Goal: Book appointment/travel/reservation

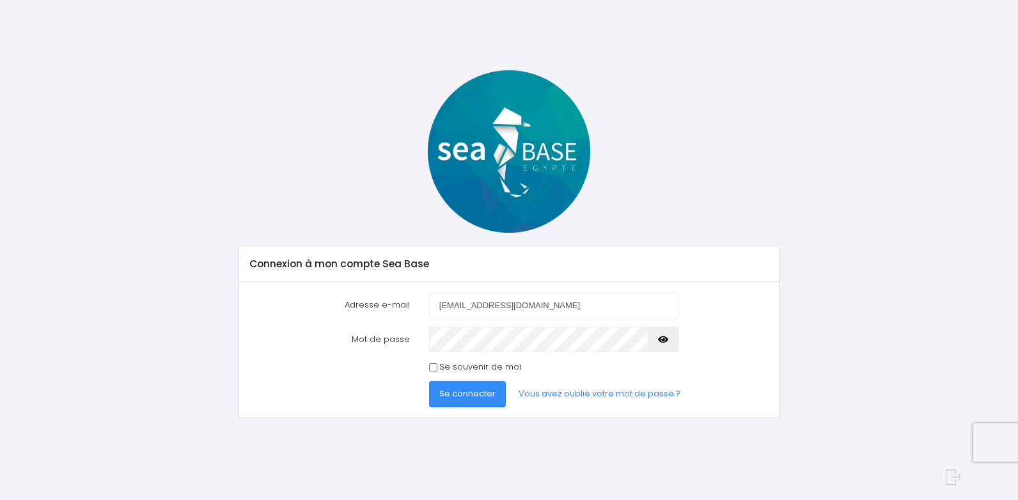
click at [456, 390] on span "Se connecter" at bounding box center [467, 393] width 56 height 12
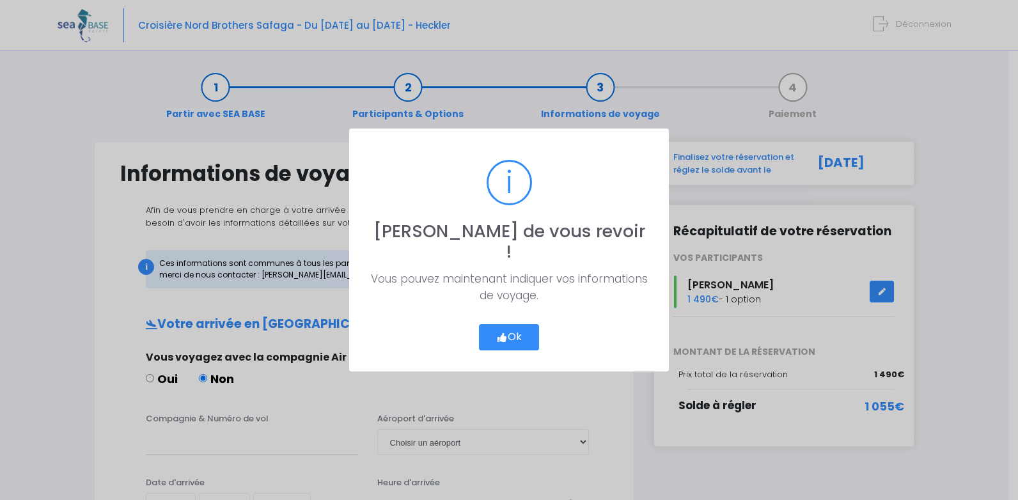
click at [517, 327] on button "Ok" at bounding box center [509, 337] width 60 height 27
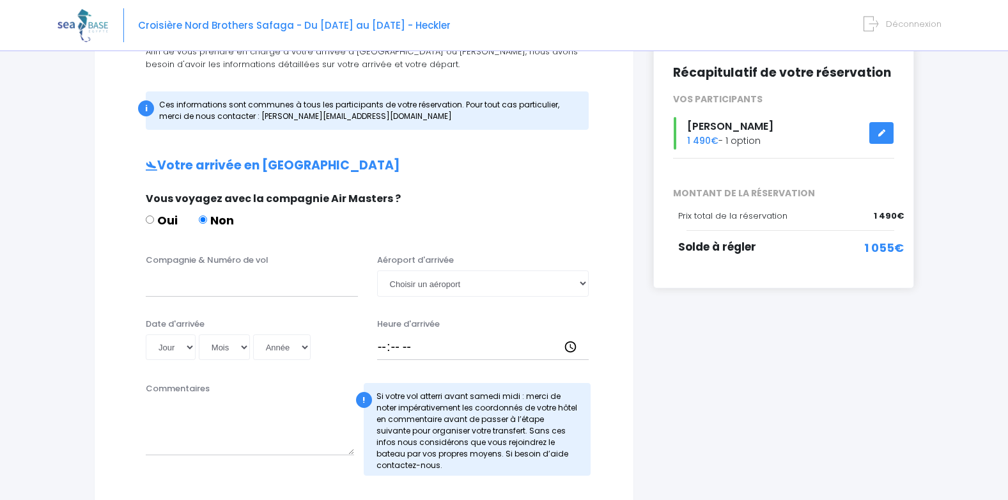
scroll to position [192, 0]
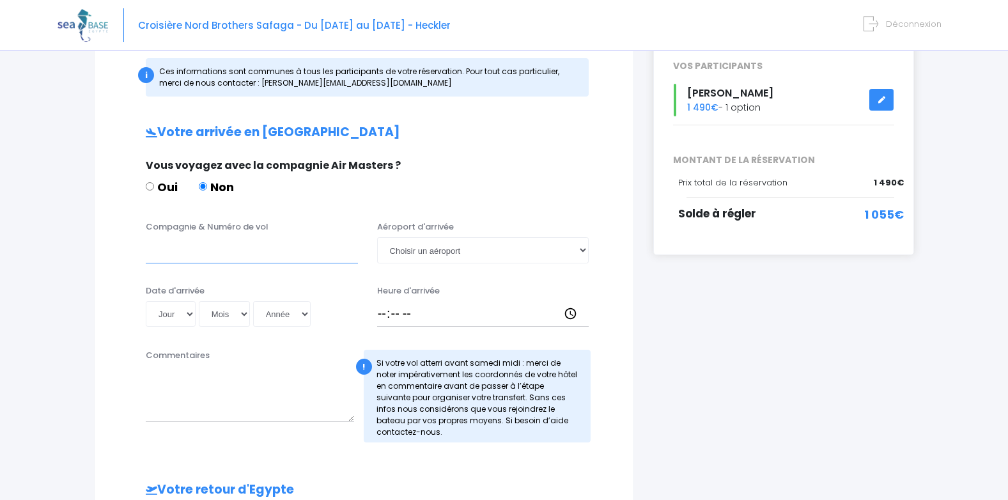
click at [281, 247] on input "Compagnie & Numéro de vol" at bounding box center [252, 250] width 212 height 26
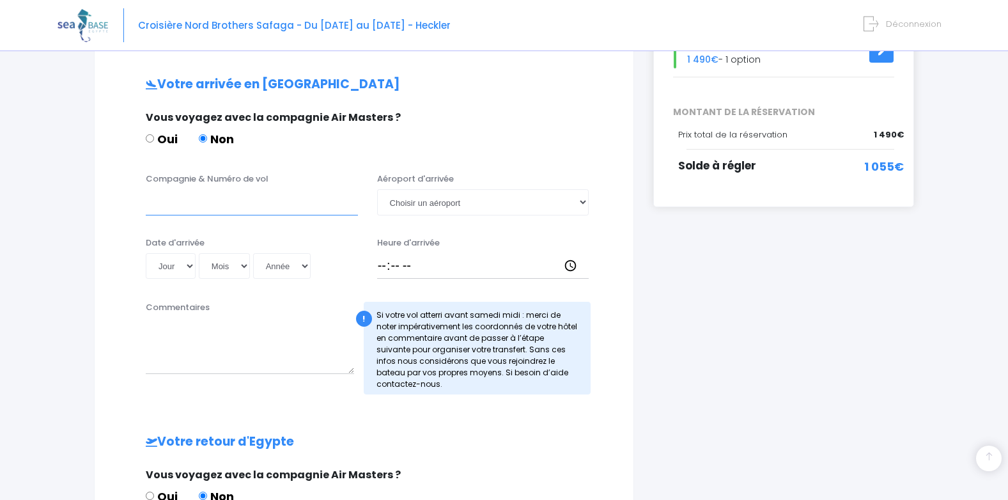
scroll to position [176, 0]
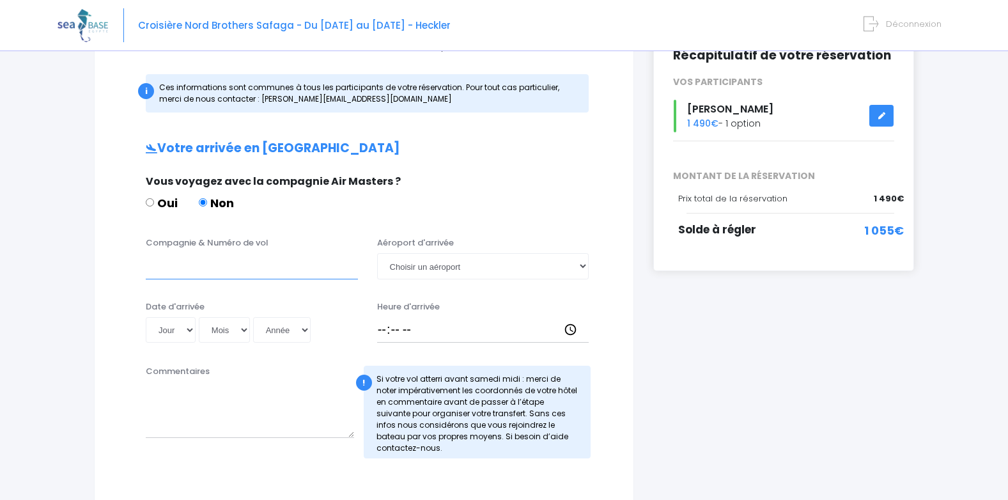
click at [183, 274] on input "Compagnie & Numéro de vol" at bounding box center [252, 266] width 212 height 26
click at [220, 260] on input "pegasus" at bounding box center [252, 266] width 212 height 26
type input "pegasus PC 620"
click at [436, 263] on select "Choisir un aéroport Hurghada Marsa Alam" at bounding box center [483, 266] width 212 height 26
select select "Hurghada"
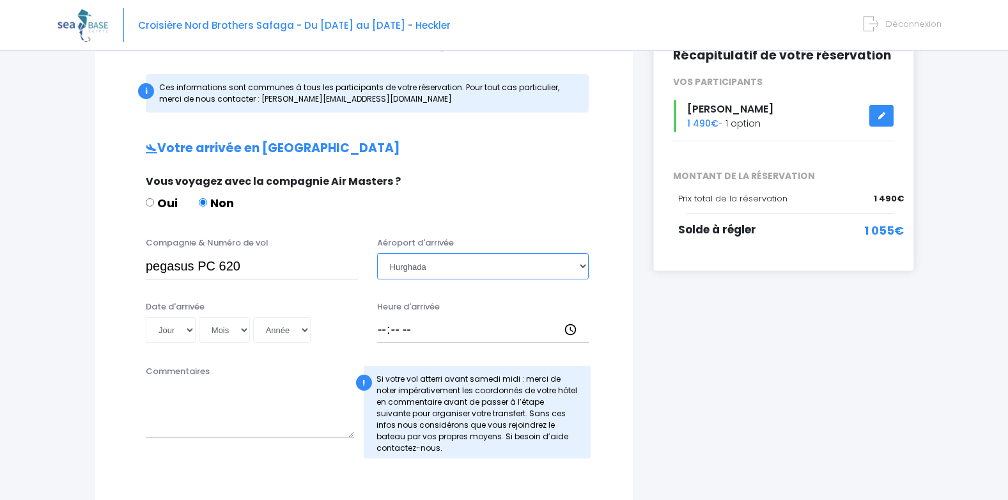
click at [377, 253] on select "Choisir un aéroport Hurghada Marsa Alam" at bounding box center [483, 266] width 212 height 26
click at [189, 320] on select "Jour 01 02 03 04 05 06 07 08 09 10 11 12 13 14 15 16 17 18 19 20 21 22 23 24 25…" at bounding box center [171, 330] width 50 height 26
select select "23"
click at [146, 317] on select "Jour 01 02 03 04 05 06 07 08 09 10 11 12 13 14 15 16 17 18 19 20 21 22 23 24 25…" at bounding box center [171, 330] width 50 height 26
click at [237, 328] on select "Mois 01 02 03 04 05 06 07 08 09 10 11 12" at bounding box center [224, 330] width 51 height 26
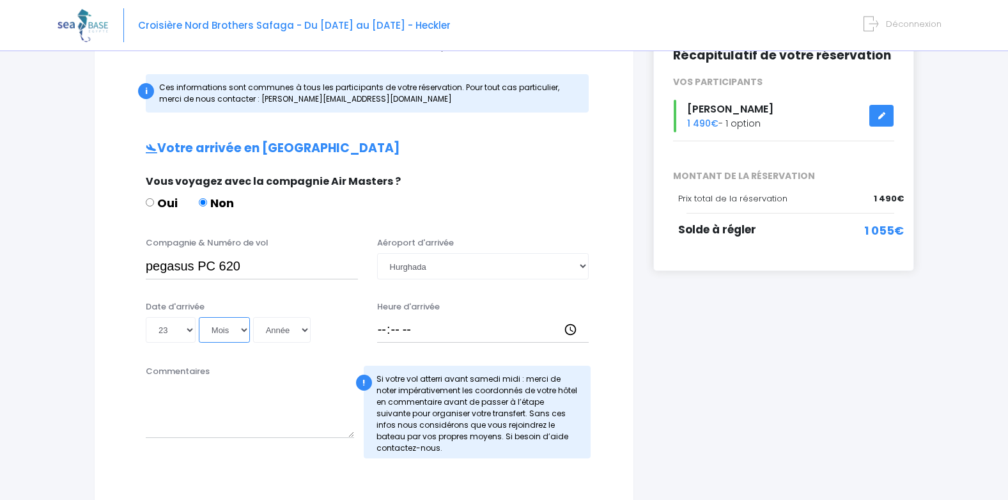
select select "11"
click at [199, 317] on select "Mois 01 02 03 04 05 06 07 08 09 10 11 12" at bounding box center [224, 330] width 51 height 26
click at [307, 329] on select "Année 2045 2044 2043 2042 2041 2040 2039 2038 2037 2036 2035 2034 2033 2032 203…" at bounding box center [282, 330] width 58 height 26
select select "2025"
click at [253, 317] on select "Année 2045 2044 2043 2042 2041 2040 2039 2038 2037 2036 2035 2034 2033 2032 203…" at bounding box center [282, 330] width 58 height 26
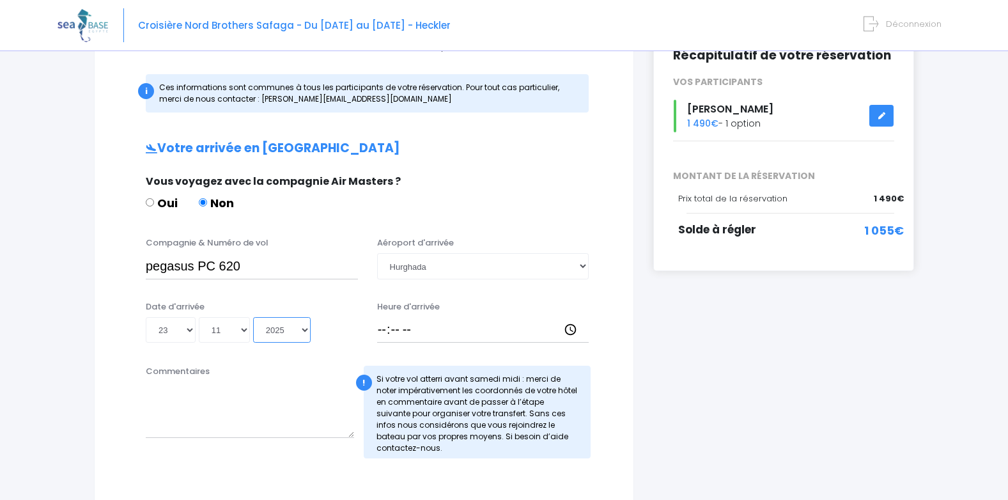
type input "2025-11-23"
click at [572, 329] on input "Heure d'arrivée" at bounding box center [483, 330] width 212 height 26
type input "00:30"
click at [747, 399] on div "i Finalisez votre réservation et réglez le solde avant le 23/09/2025 Récapitula…" at bounding box center [784, 400] width 280 height 871
click at [167, 396] on textarea "Commentaires" at bounding box center [250, 410] width 208 height 56
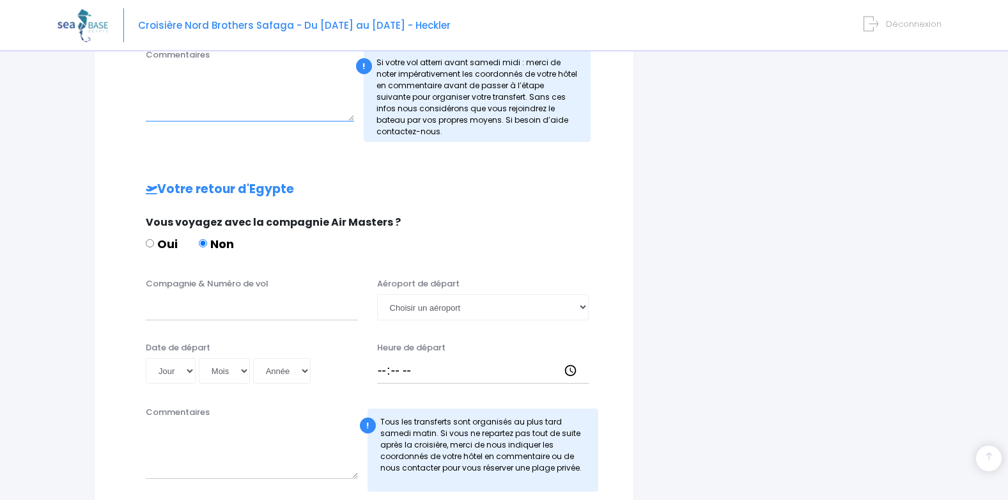
scroll to position [495, 0]
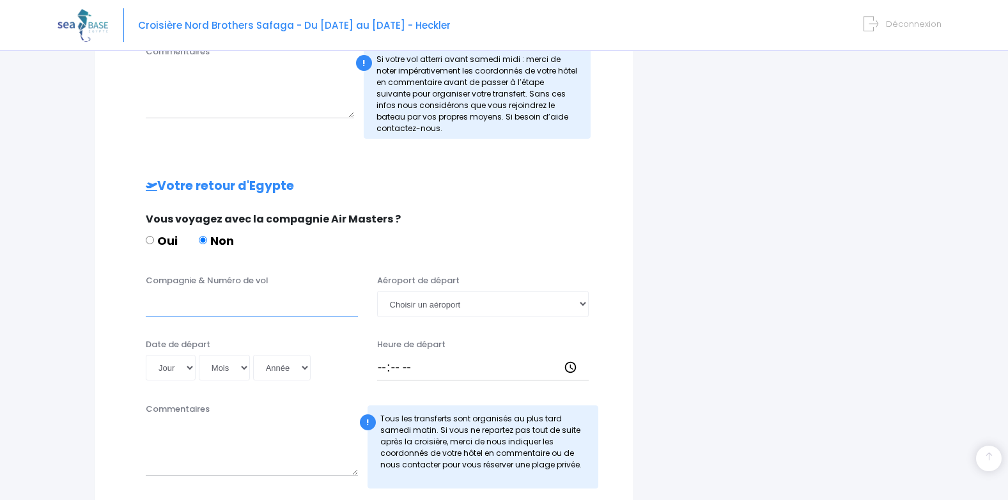
click at [244, 305] on input "Compagnie & Numéro de vol" at bounding box center [252, 304] width 212 height 26
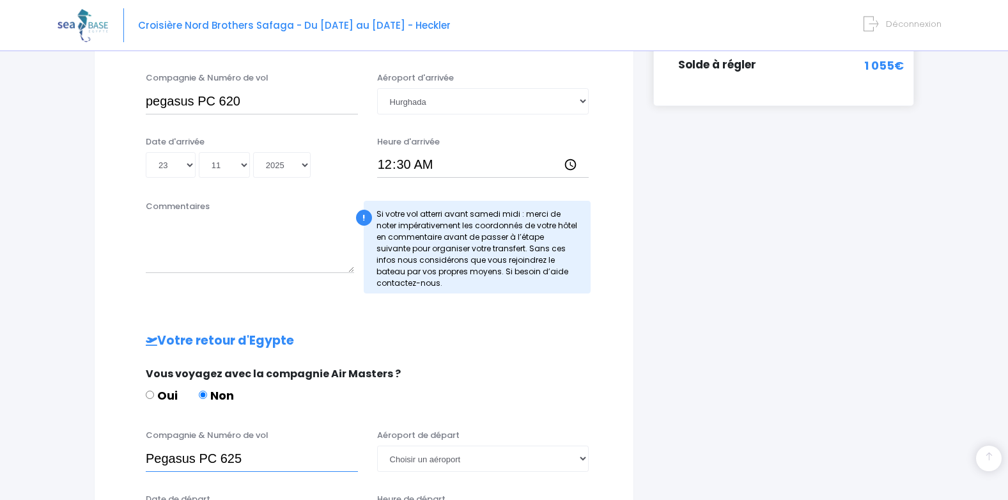
scroll to position [240, 0]
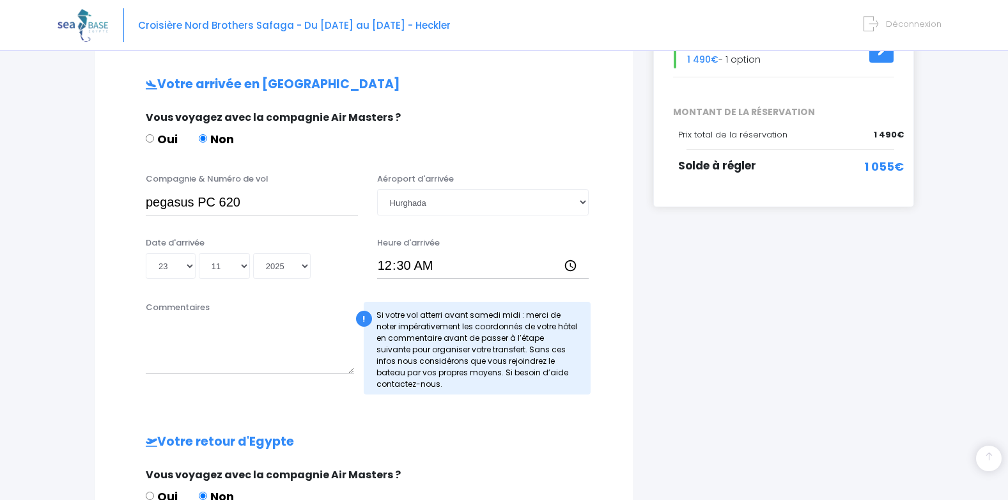
type input "Pegasus PC 625"
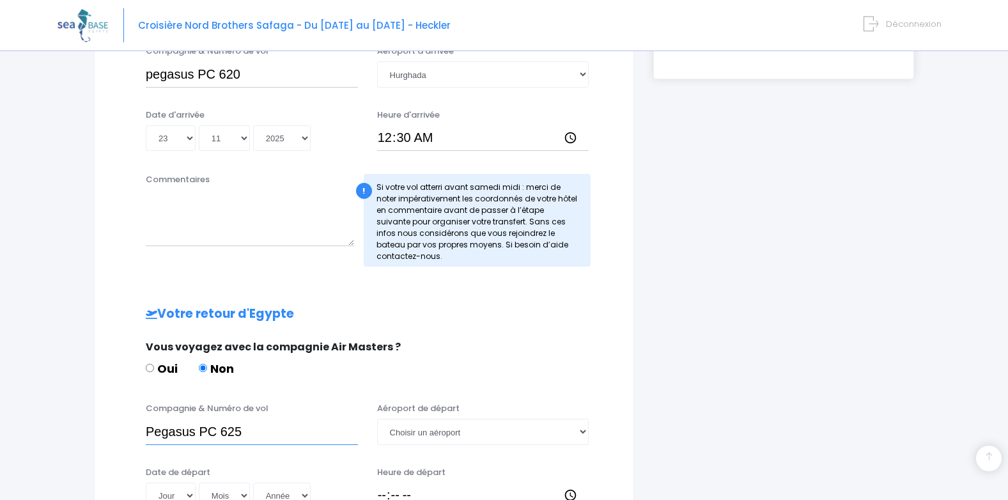
scroll to position [432, 0]
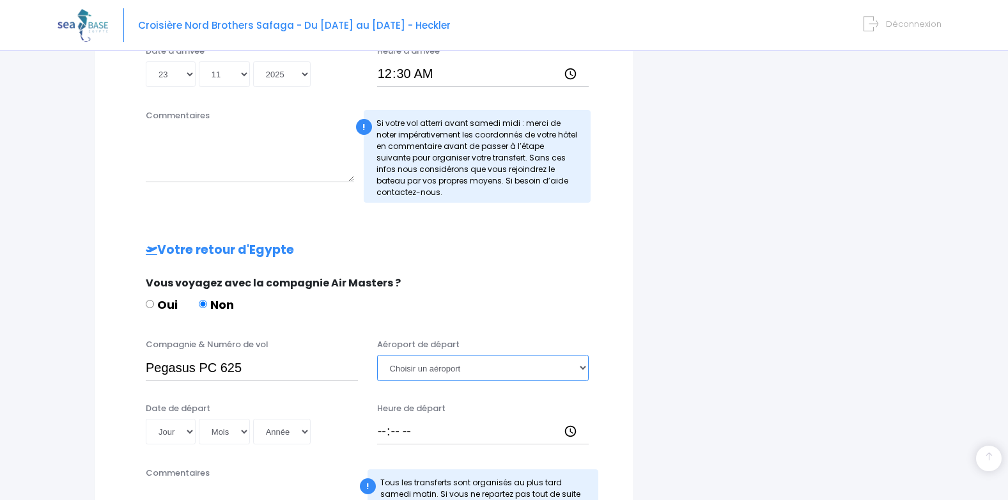
click at [441, 368] on select "Choisir un aéroport Hurghada Marsa Alam" at bounding box center [483, 368] width 212 height 26
select select "Hurghada"
click at [377, 355] on select "Choisir un aéroport Hurghada Marsa Alam" at bounding box center [483, 368] width 212 height 26
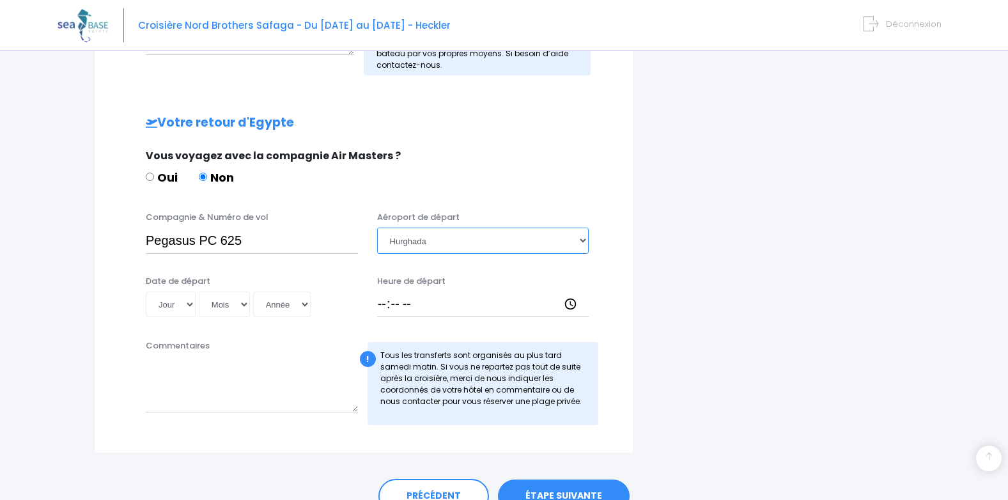
scroll to position [559, 0]
click at [191, 304] on select "Jour 01 02 03 04 05 06 07 08 09 10 11 12 13 14 15 16 17 18 19 20 21 22 23 24 25…" at bounding box center [171, 304] width 50 height 26
select select "29"
click at [146, 291] on select "Jour 01 02 03 04 05 06 07 08 09 10 11 12 13 14 15 16 17 18 19 20 21 22 23 24 25…" at bounding box center [171, 304] width 50 height 26
click at [242, 301] on select "Mois 01 02 03 04 05 06 07 08 09 10 11 12" at bounding box center [224, 304] width 51 height 26
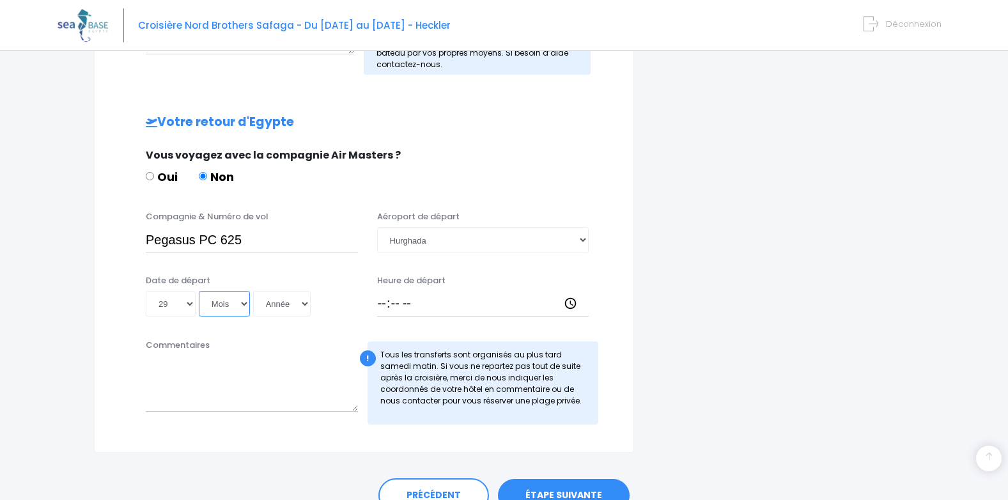
select select "11"
click at [199, 291] on select "Mois 01 02 03 04 05 06 07 08 09 10 11 12" at bounding box center [224, 304] width 51 height 26
click at [290, 311] on select "Année 2045 2044 2043 2042 2041 2040 2039 2038 2037 2036 2035 2034 2033 2032 203…" at bounding box center [282, 304] width 58 height 26
select select "2025"
click at [253, 291] on select "Année 2045 2044 2043 2042 2041 2040 2039 2038 2037 2036 2035 2034 2033 2032 203…" at bounding box center [282, 304] width 58 height 26
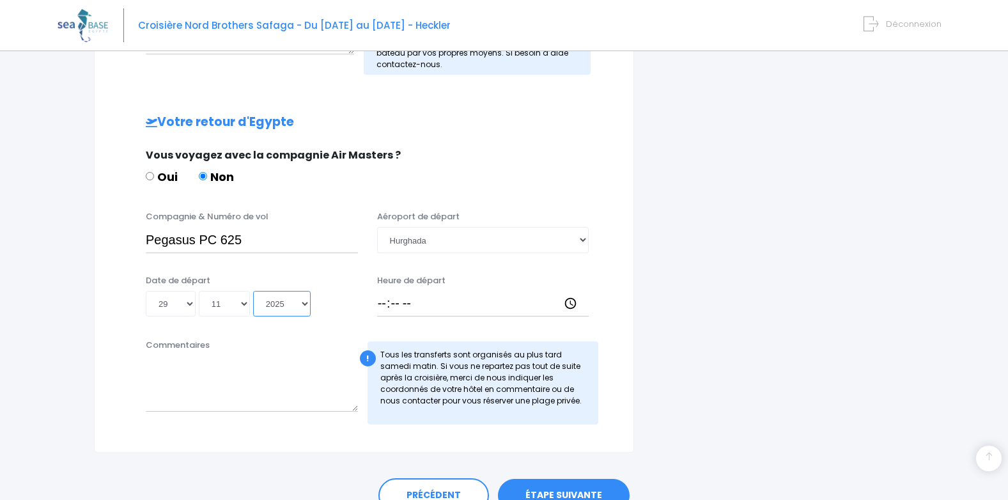
type input "2025-11-29"
click at [566, 302] on input "Heure de départ" at bounding box center [483, 304] width 212 height 26
type input "03:20"
click at [816, 355] on div "i Finalisez votre réservation et réglez le solde avant le 23/09/2025 Récapitula…" at bounding box center [784, 17] width 280 height 871
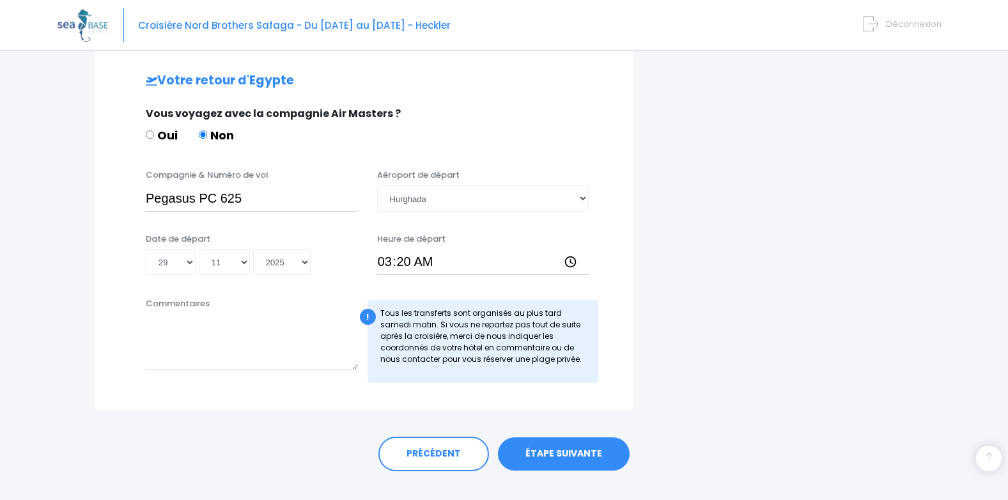
scroll to position [623, 0]
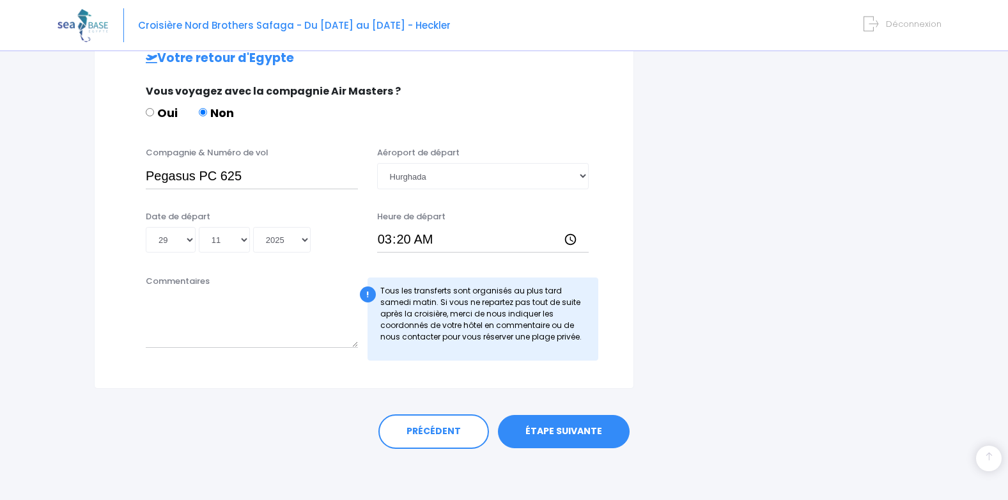
click at [206, 291] on div "Commentaires" at bounding box center [251, 318] width 231 height 86
click at [210, 282] on div "Commentaires" at bounding box center [251, 318] width 231 height 86
click at [194, 279] on label "Commentaires" at bounding box center [178, 281] width 64 height 13
click at [194, 292] on textarea "Commentaires" at bounding box center [252, 320] width 212 height 56
click at [194, 279] on label "Commentaires" at bounding box center [178, 281] width 64 height 13
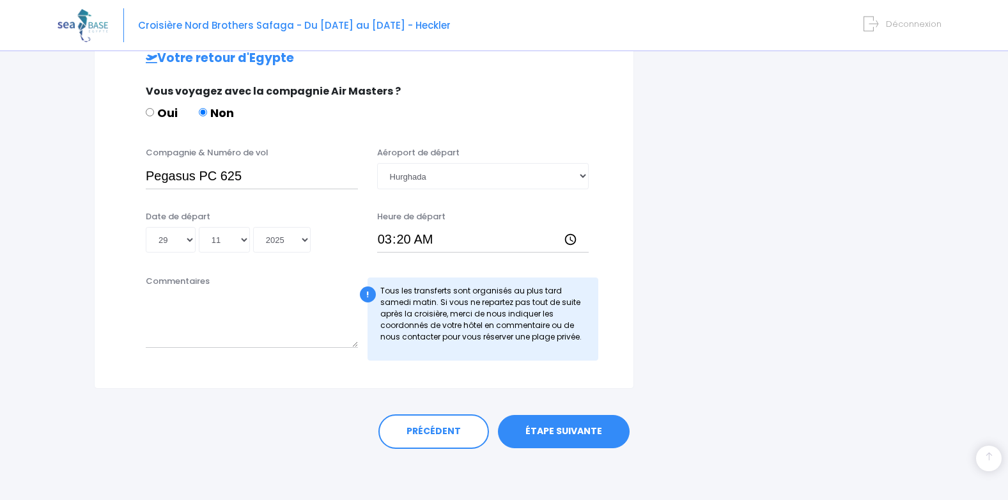
click at [194, 292] on textarea "Commentaires" at bounding box center [252, 320] width 212 height 56
click at [194, 279] on label "Commentaires" at bounding box center [178, 281] width 64 height 13
click at [194, 292] on textarea "Commentaires" at bounding box center [252, 320] width 212 height 56
drag, startPoint x: 194, startPoint y: 279, endPoint x: 176, endPoint y: 279, distance: 17.9
click at [176, 279] on label "Commentaires" at bounding box center [178, 281] width 64 height 13
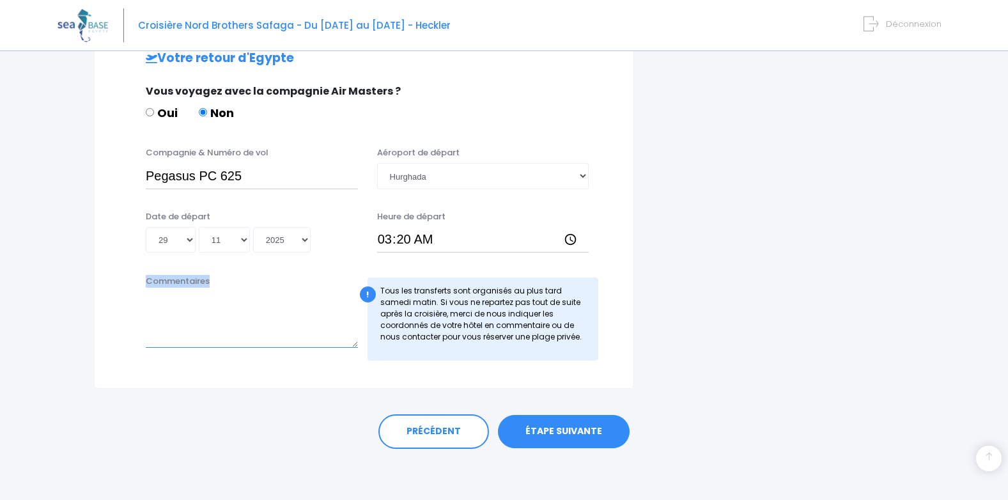
click at [176, 292] on textarea "Commentaires" at bounding box center [252, 320] width 212 height 56
click at [176, 279] on label "Commentaires" at bounding box center [178, 281] width 64 height 13
click at [176, 292] on textarea "Commentaires" at bounding box center [252, 320] width 212 height 56
drag, startPoint x: 176, startPoint y: 279, endPoint x: 176, endPoint y: 294, distance: 14.7
click at [176, 294] on textarea "Commentaires" at bounding box center [252, 320] width 212 height 56
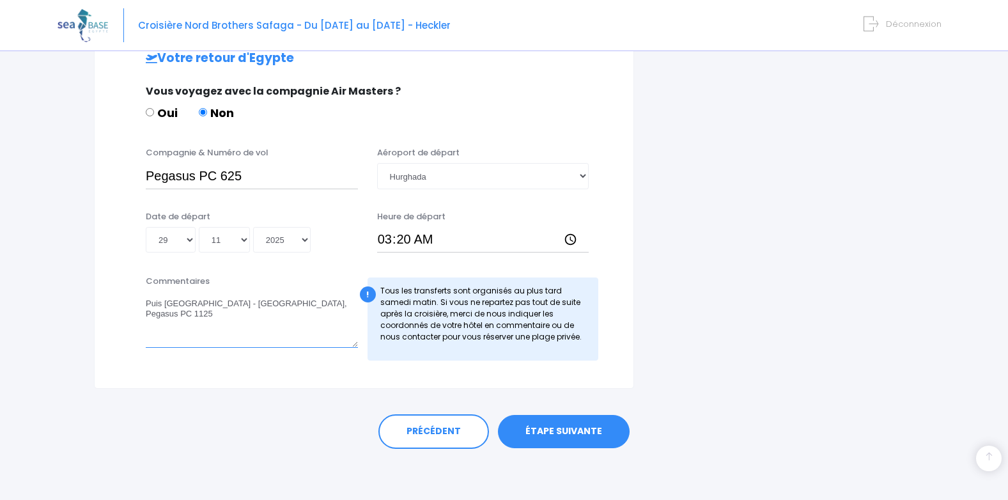
type textarea "Puis Istanbul - Marseille, Pegasus PC 1125"
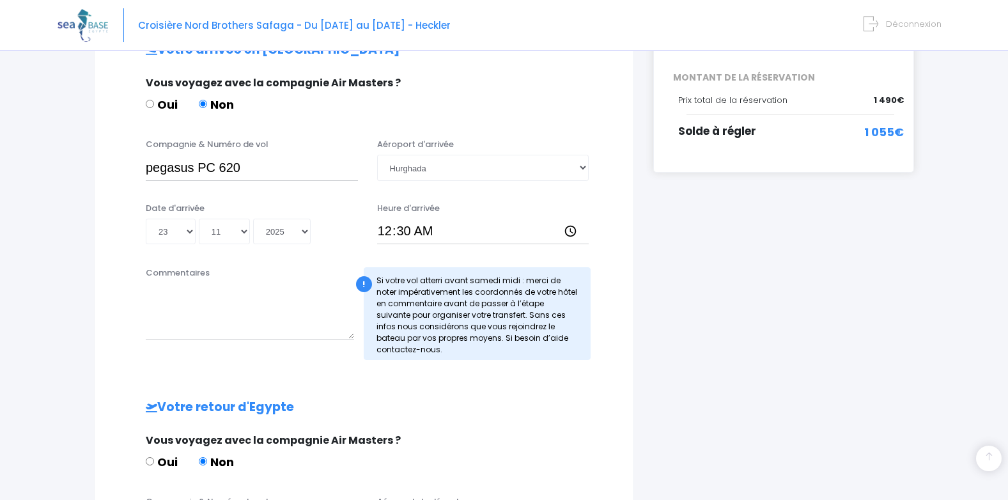
scroll to position [304, 0]
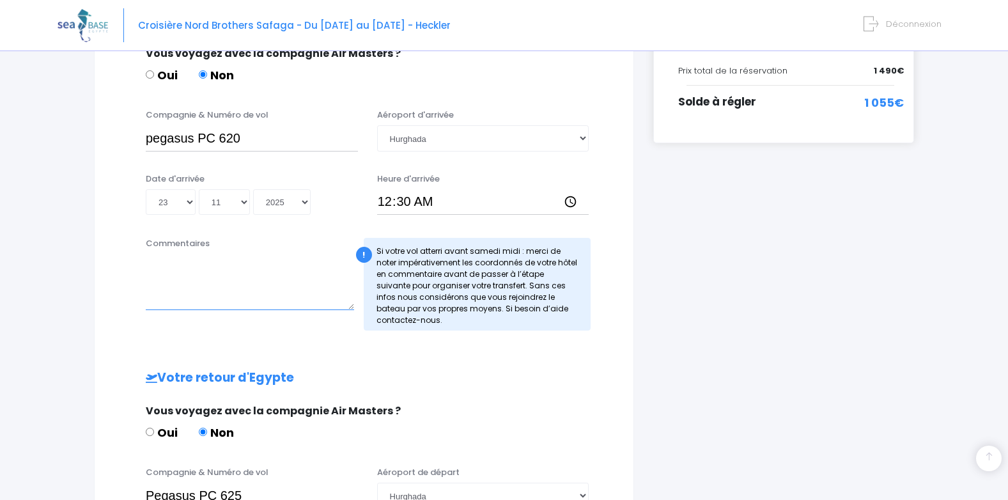
click at [198, 273] on textarea "Commentaires" at bounding box center [250, 282] width 208 height 56
type textarea "M"
click at [703, 208] on div "i Finalisez votre réservation et réglez le solde avant le 23/09/2025 Récapitula…" at bounding box center [784, 273] width 280 height 871
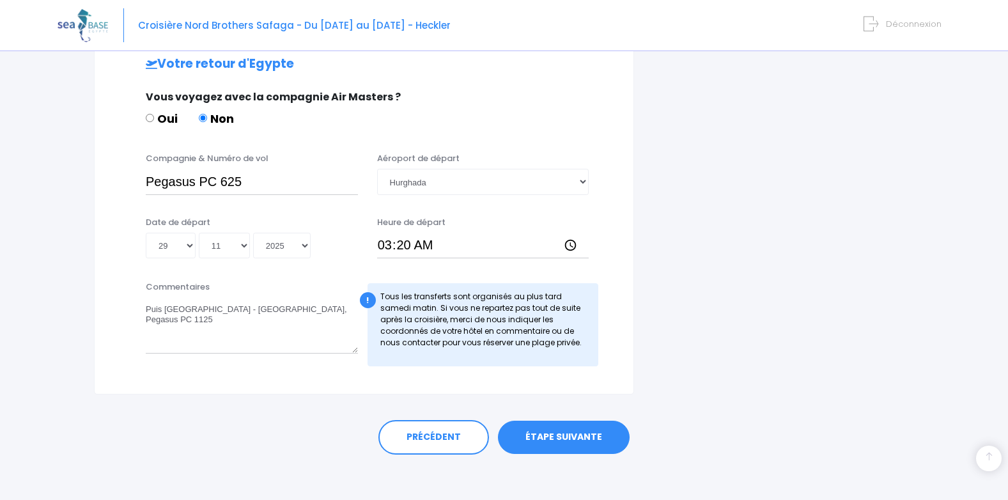
scroll to position [623, 0]
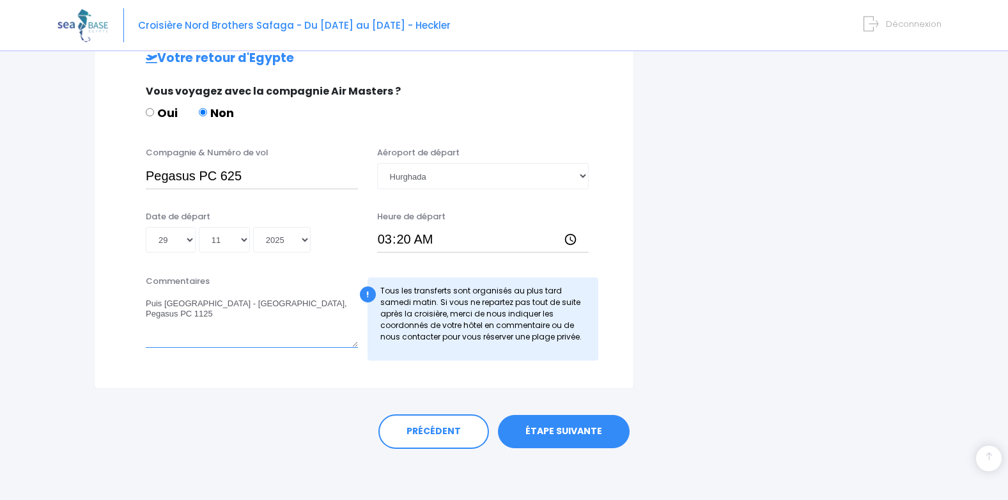
click at [204, 307] on textarea "Puis Istanbul - Marseille, Pegasus PC 1125" at bounding box center [252, 320] width 212 height 56
click at [604, 435] on link "ÉTAPE SUIVANTE" at bounding box center [564, 431] width 132 height 33
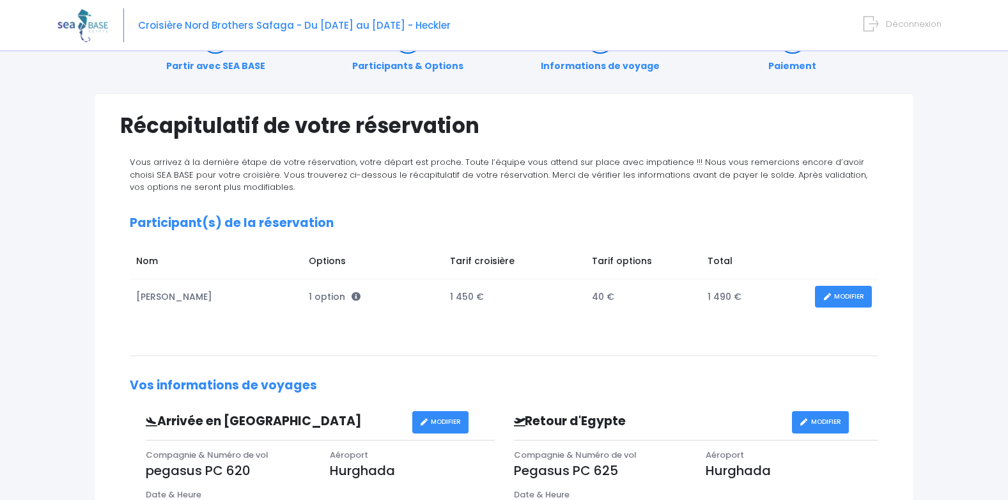
scroll to position [79, 0]
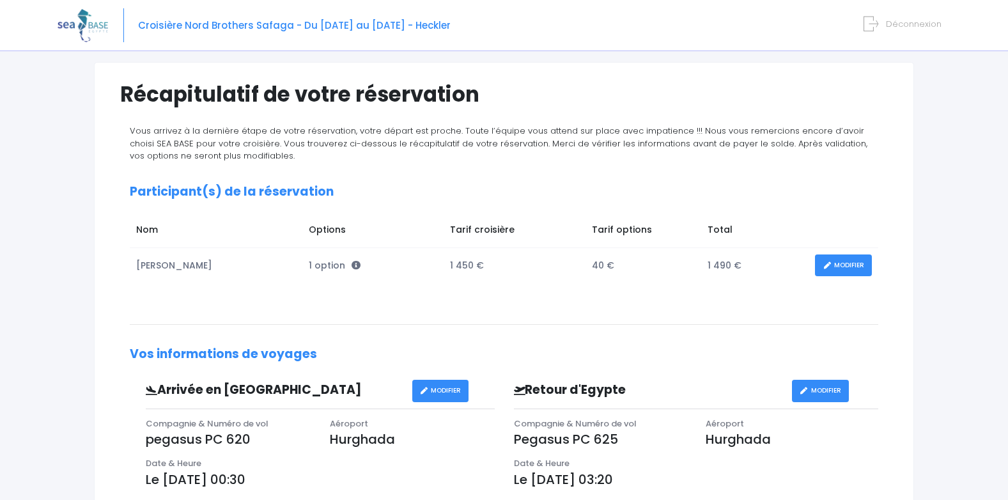
click at [838, 260] on link "MODIFIER" at bounding box center [843, 265] width 57 height 22
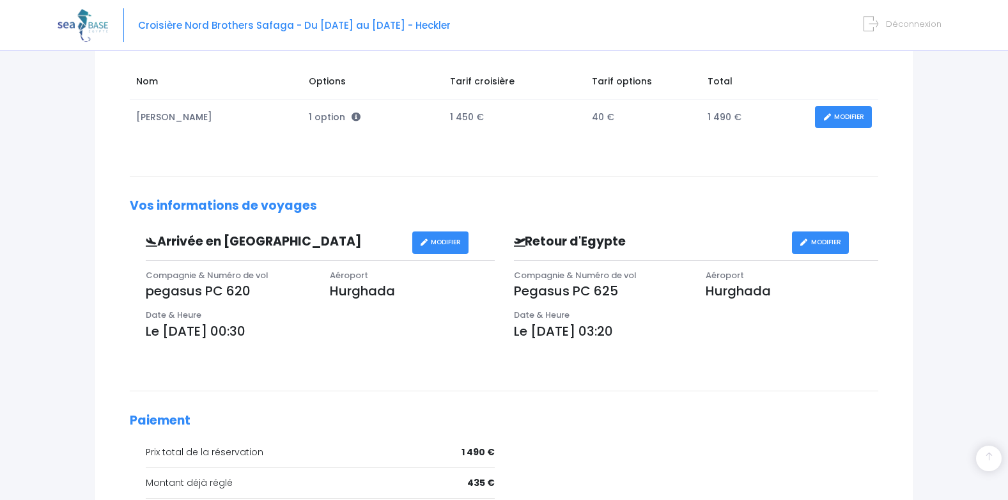
scroll to position [271, 0]
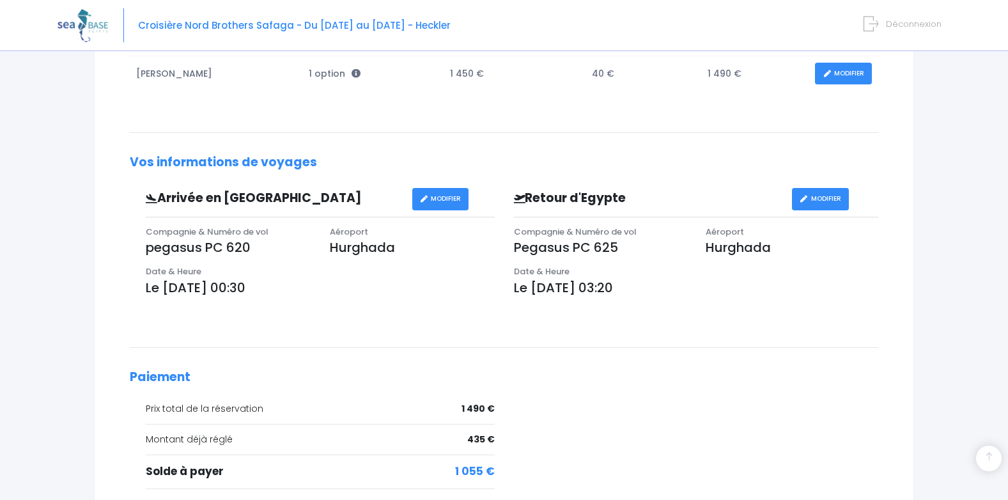
click at [841, 72] on link "MODIFIER" at bounding box center [843, 74] width 57 height 22
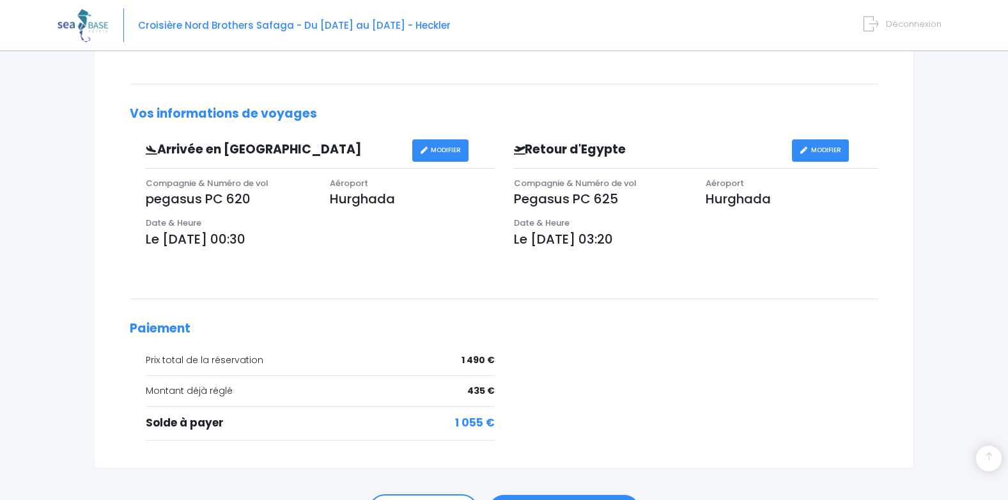
scroll to position [399, 0]
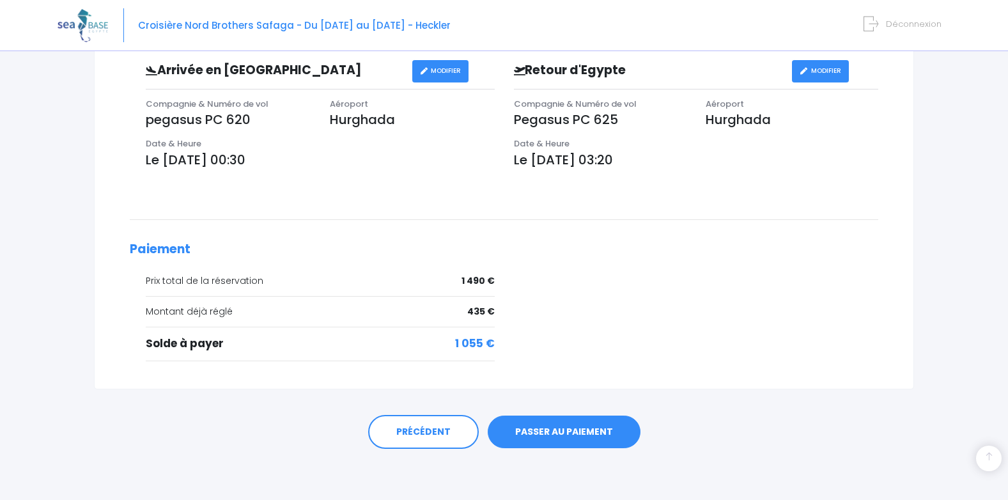
click at [575, 421] on link "PASSER AU PAIEMENT" at bounding box center [564, 432] width 153 height 33
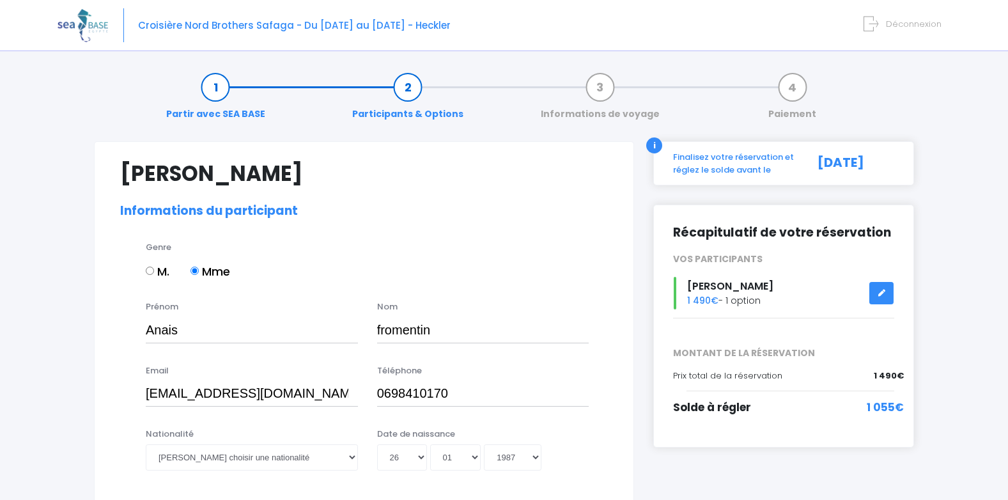
select select "N2"
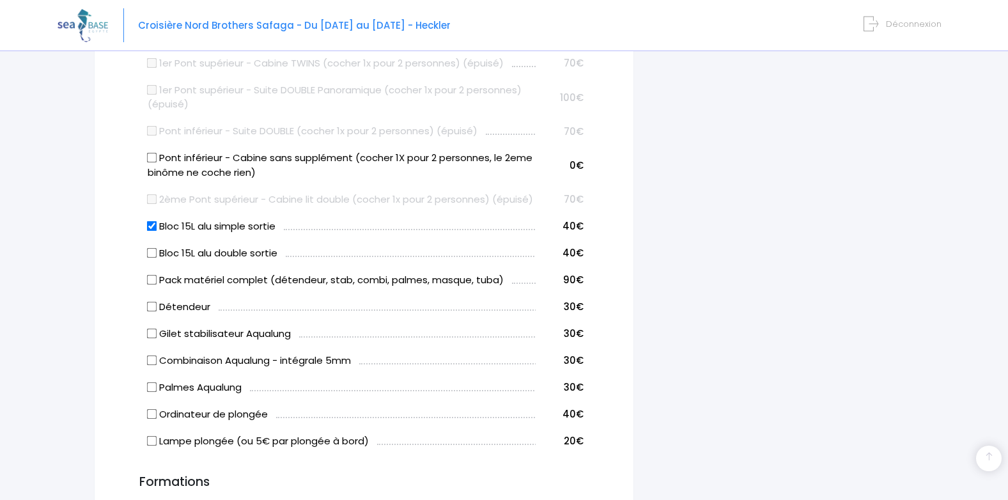
scroll to position [639, 0]
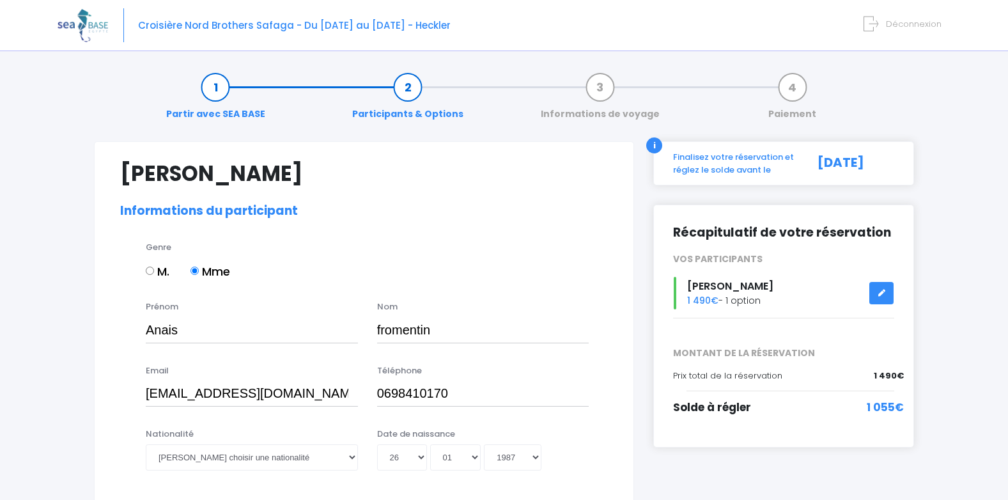
select select "N2"
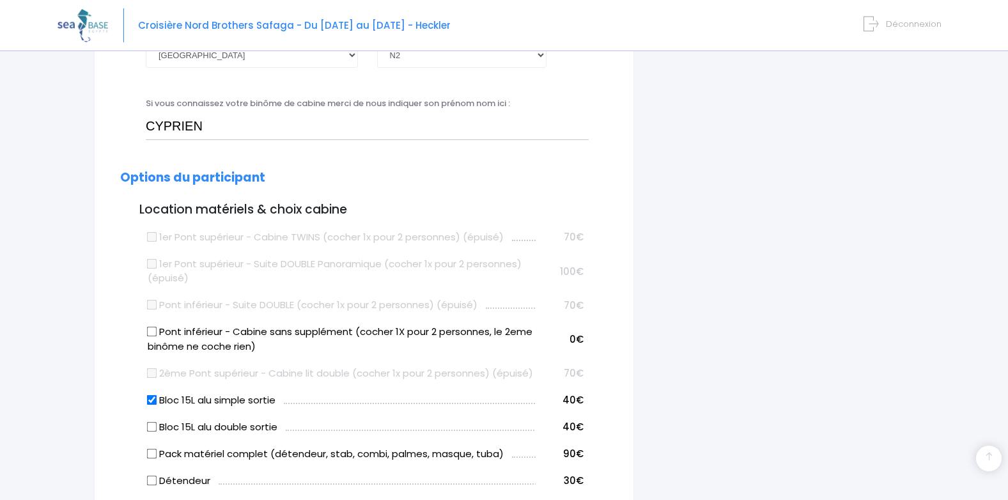
scroll to position [219, 0]
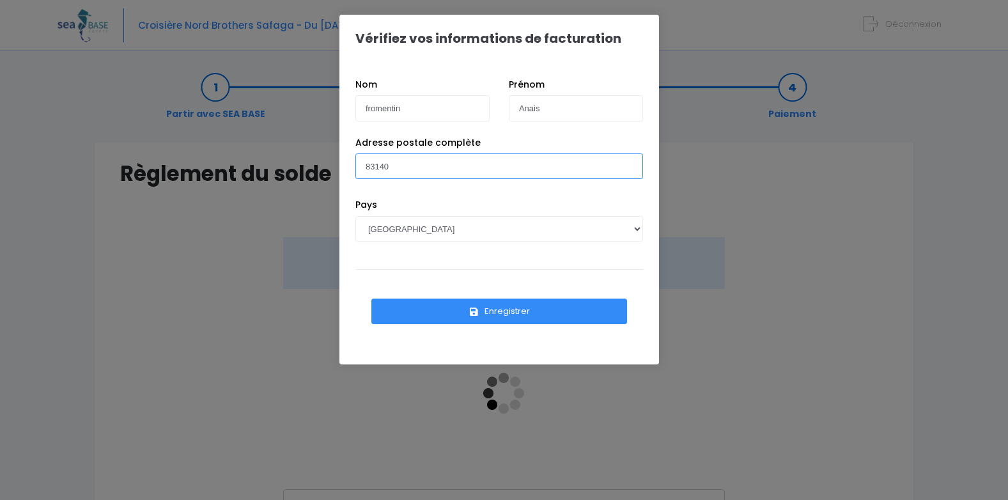
click at [364, 162] on input "83140" at bounding box center [499, 166] width 288 height 26
click at [521, 157] on input "[STREET_ADDRESS]" at bounding box center [499, 166] width 288 height 26
type input "[STREET_ADDRESS]"
click at [460, 311] on button "Enregistrer" at bounding box center [499, 312] width 256 height 26
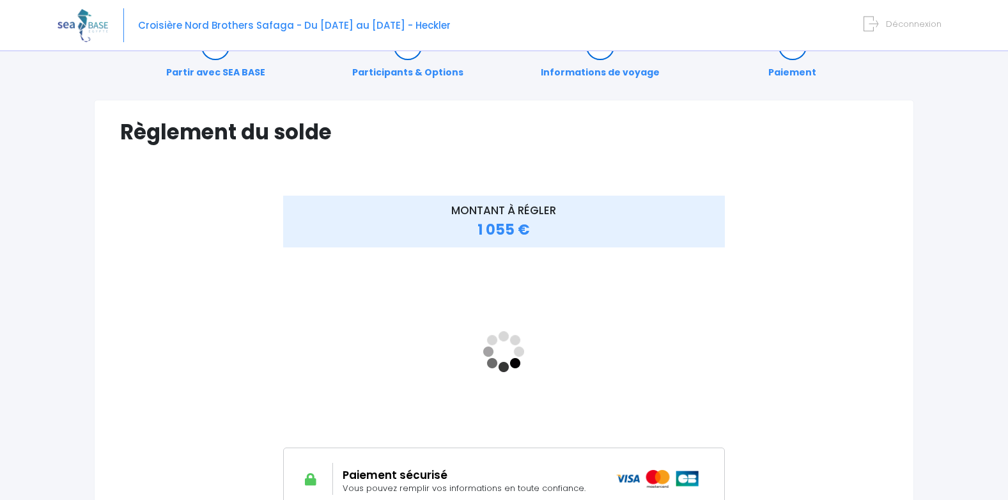
scroll to position [64, 0]
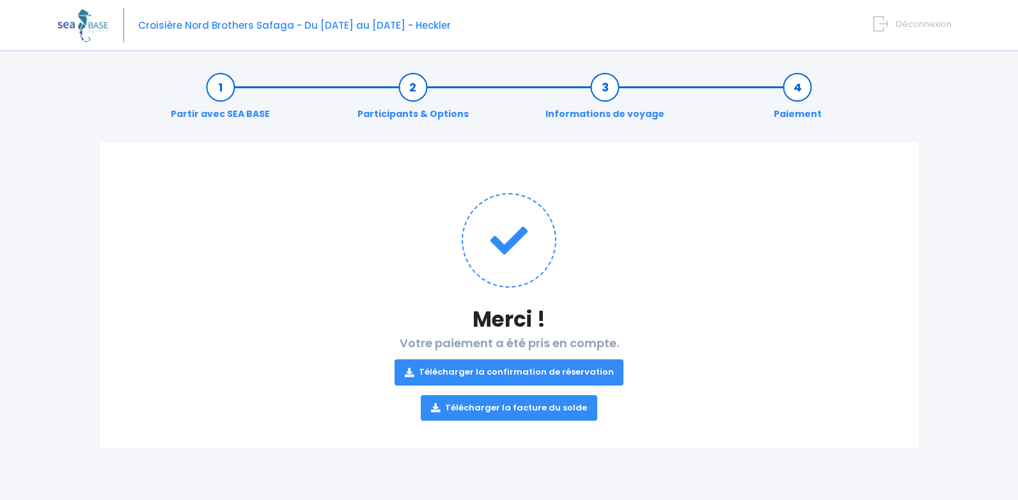
click at [464, 367] on link "Télécharger la confirmation de réservation" at bounding box center [509, 372] width 230 height 26
click at [497, 409] on link "Télécharger la facture du solde" at bounding box center [509, 408] width 176 height 26
